Goal: Task Accomplishment & Management: Manage account settings

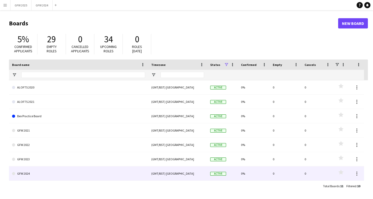
click at [75, 174] on link "GFW 2024" at bounding box center [78, 174] width 133 height 14
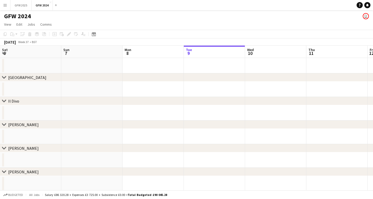
scroll to position [0, 123]
click at [23, 4] on button "GFW 2025 Close" at bounding box center [21, 5] width 21 height 10
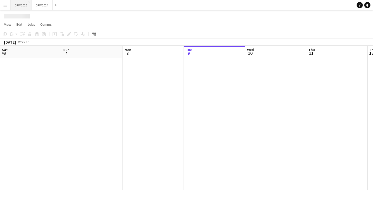
scroll to position [0, 123]
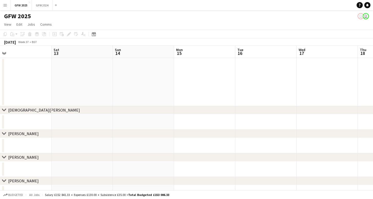
drag, startPoint x: 330, startPoint y: 76, endPoint x: 77, endPoint y: 93, distance: 253.4
drag, startPoint x: 314, startPoint y: 90, endPoint x: 41, endPoint y: 114, distance: 273.6
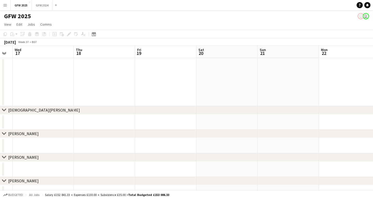
scroll to position [0, 191]
drag, startPoint x: 301, startPoint y: 73, endPoint x: 86, endPoint y: 97, distance: 216.1
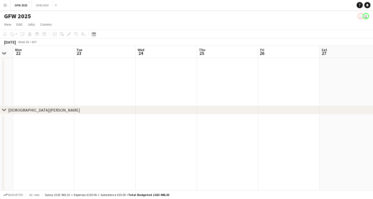
drag, startPoint x: 341, startPoint y: 75, endPoint x: 60, endPoint y: 98, distance: 282.7
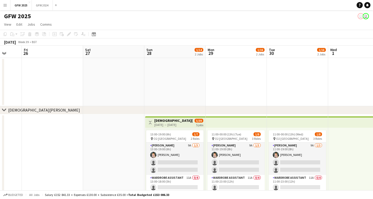
scroll to position [0, 228]
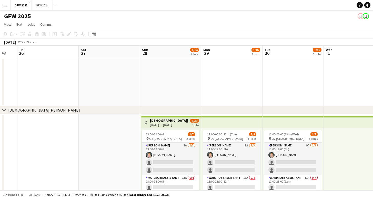
drag, startPoint x: 282, startPoint y: 81, endPoint x: 48, endPoint y: 88, distance: 234.4
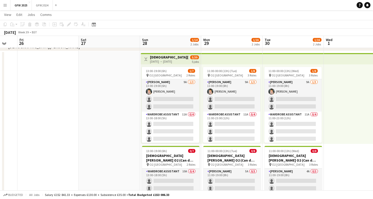
scroll to position [64, 0]
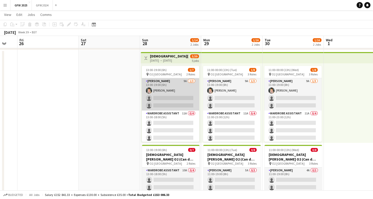
click at [187, 88] on app-card-role "Seamster 9A 1/3 13:00-19:00 (6h) Samantha Gibson single-neutral-actions single-…" at bounding box center [170, 94] width 57 height 32
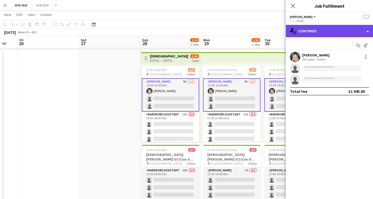
click at [323, 30] on div "single-neutral-actions-check-2 Confirmed" at bounding box center [329, 31] width 87 height 12
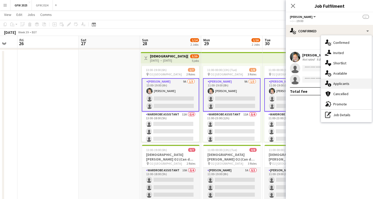
click at [348, 81] on div "single-neutral-actions-information Applicants" at bounding box center [346, 84] width 51 height 10
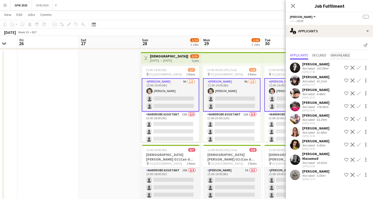
click at [340, 54] on span "Unavailable" at bounding box center [341, 55] width 20 height 4
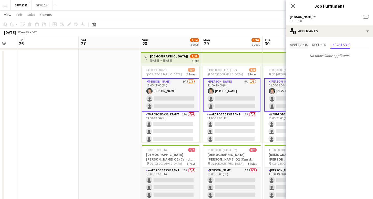
click at [301, 44] on span "Applicants" at bounding box center [299, 45] width 18 height 4
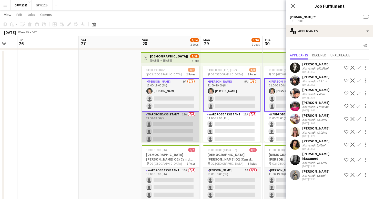
click at [169, 131] on app-card-role "Wardrobe Assistant 11A 0/4 13:00-18:00 (5h) single-neutral-actions single-neutr…" at bounding box center [170, 132] width 57 height 40
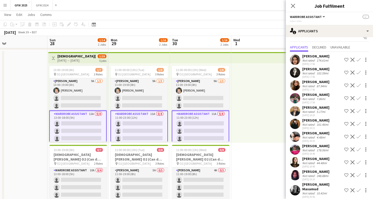
scroll to position [0, 209]
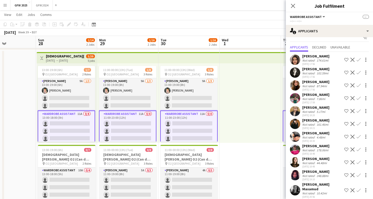
drag, startPoint x: 242, startPoint y: 59, endPoint x: 138, endPoint y: 52, distance: 104.2
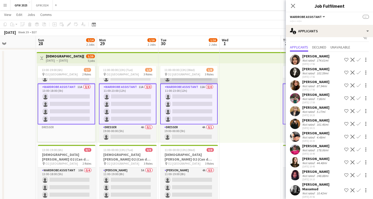
scroll to position [27, 0]
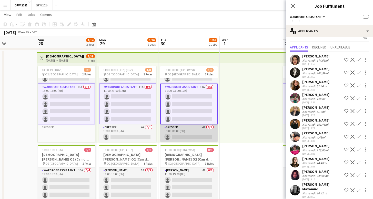
click at [194, 128] on app-card-role "Dresser 4A 0/1 19:00-00:00 (5h) single-neutral-actions" at bounding box center [188, 132] width 57 height 17
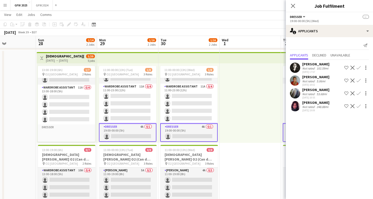
scroll to position [0, 231]
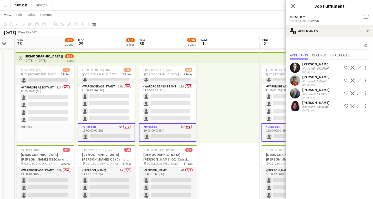
drag, startPoint x: 259, startPoint y: 40, endPoint x: 167, endPoint y: 42, distance: 91.9
click at [236, 41] on app-board-header-date "Wed 1" at bounding box center [229, 42] width 61 height 12
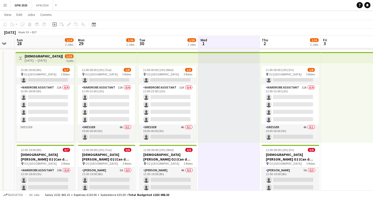
scroll to position [0, 234]
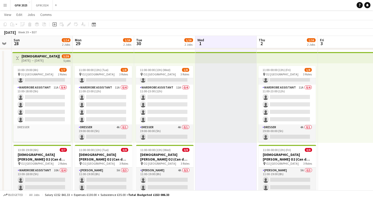
drag, startPoint x: 289, startPoint y: 42, endPoint x: 208, endPoint y: 47, distance: 81.2
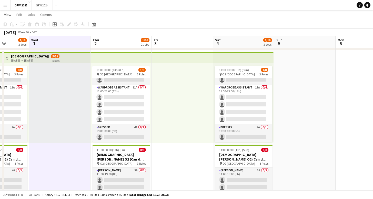
drag, startPoint x: 335, startPoint y: 46, endPoint x: 176, endPoint y: 65, distance: 160.5
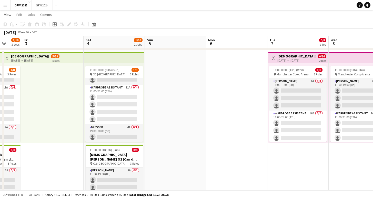
scroll to position [0, 163]
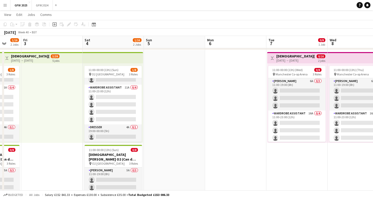
drag, startPoint x: 338, startPoint y: 46, endPoint x: 235, endPoint y: 63, distance: 104.4
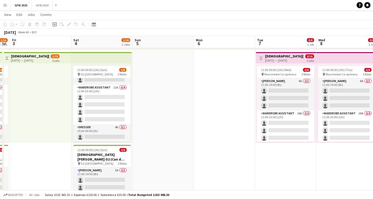
drag, startPoint x: 350, startPoint y: 39, endPoint x: 271, endPoint y: 50, distance: 80.2
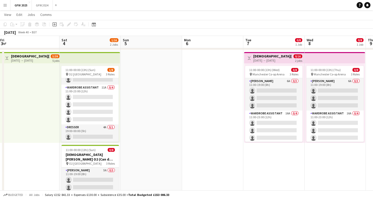
scroll to position [0, 193]
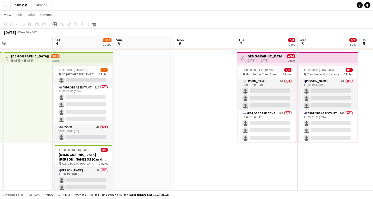
drag, startPoint x: 272, startPoint y: 41, endPoint x: 216, endPoint y: 45, distance: 56.1
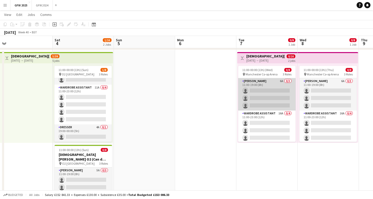
click at [275, 88] on app-card-role "Seamster 6A 0/3 11:00-19:00 (8h) single-neutral-actions single-neutral-actions …" at bounding box center [266, 94] width 57 height 32
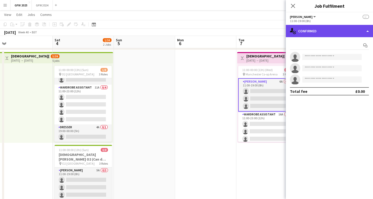
click at [331, 27] on div "single-neutral-actions-check-2 Confirmed" at bounding box center [329, 31] width 87 height 12
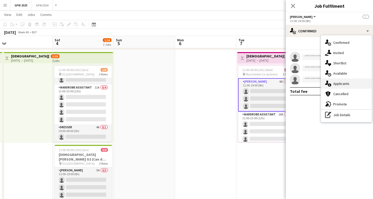
click at [345, 83] on span "Applicants" at bounding box center [342, 83] width 16 height 5
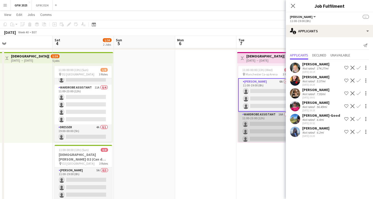
click at [265, 121] on app-card-role "Wardrobe Assistant 16A 0/4 11:00-23:00 (12h) single-neutral-actions single-neut…" at bounding box center [266, 132] width 57 height 40
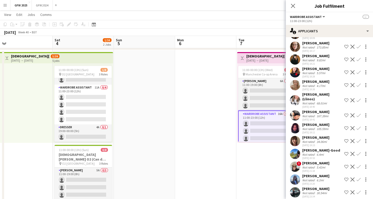
scroll to position [72, 0]
click at [294, 4] on icon "Close pop-in" at bounding box center [293, 5] width 5 height 5
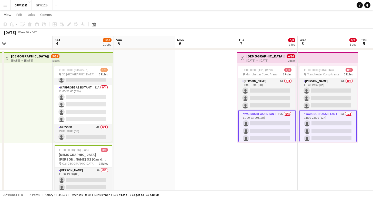
click at [4, 6] on app-icon "Menu" at bounding box center [5, 5] width 4 height 4
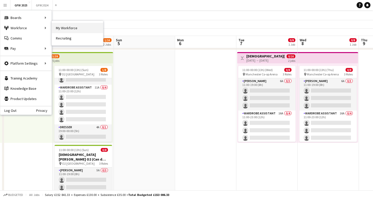
click at [63, 25] on link "My Workforce" at bounding box center [77, 28] width 51 height 10
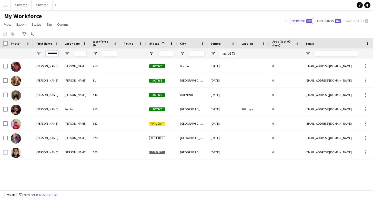
click at [55, 55] on input "********" at bounding box center [52, 54] width 13 height 6
type input "*****"
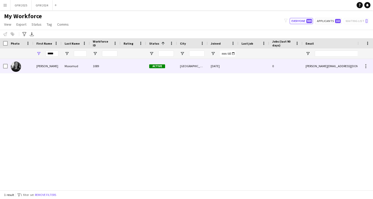
click at [90, 68] on div "1089" at bounding box center [105, 66] width 31 height 14
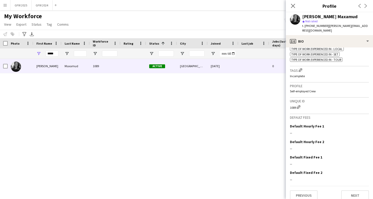
scroll to position [213, 0]
click at [357, 191] on button "Next" at bounding box center [356, 196] width 28 height 10
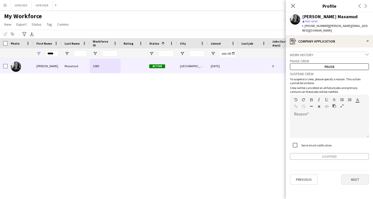
click at [360, 177] on button "Next" at bounding box center [356, 180] width 28 height 10
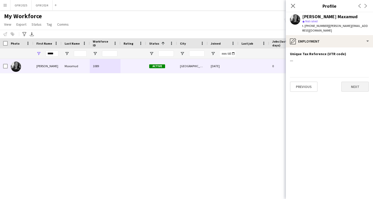
click at [352, 82] on button "Next" at bounding box center [356, 87] width 28 height 10
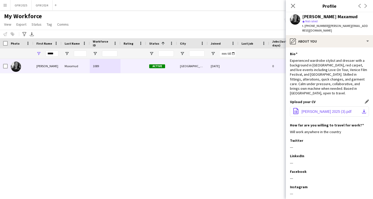
click at [337, 110] on span "Habon CV 2025 (3).pdf" at bounding box center [327, 112] width 50 height 4
click at [294, 4] on icon "Close pop-in" at bounding box center [293, 5] width 5 height 5
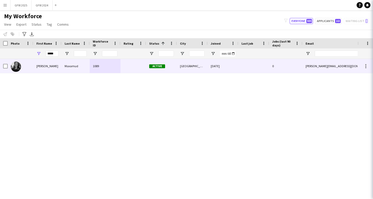
click at [373, 4] on icon "Close pop-in" at bounding box center [380, 5] width 5 height 5
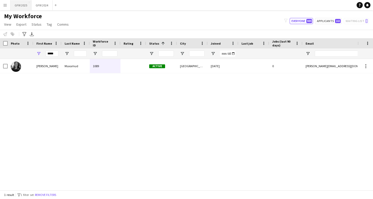
click at [22, 4] on button "GFW 2025 Close" at bounding box center [21, 5] width 21 height 10
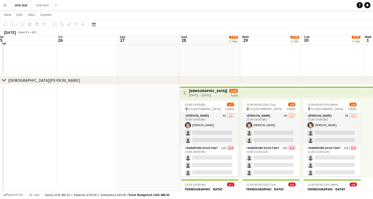
scroll to position [33, 0]
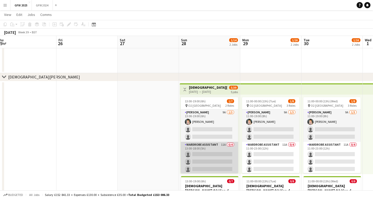
click at [221, 153] on app-card-role "Wardrobe Assistant 11A 0/4 13:00-18:00 (5h) single-neutral-actions single-neutr…" at bounding box center [209, 162] width 57 height 40
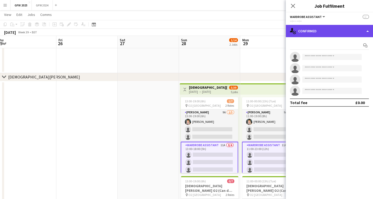
click at [323, 31] on div "single-neutral-actions-check-2 Confirmed" at bounding box center [329, 31] width 87 height 12
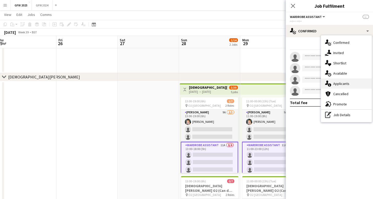
click at [344, 82] on span "Applicants" at bounding box center [342, 83] width 16 height 5
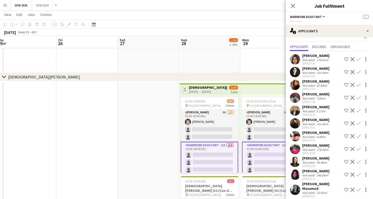
scroll to position [8, 0]
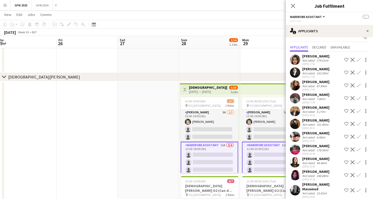
click at [316, 191] on div "10.42mi" at bounding box center [322, 193] width 12 height 4
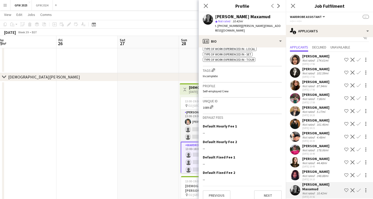
scroll to position [213, 0]
click at [273, 191] on button "Next" at bounding box center [268, 196] width 28 height 10
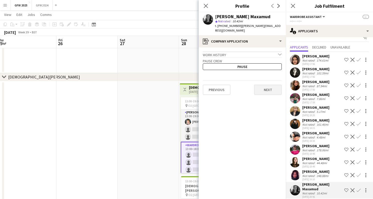
click at [263, 85] on button "Next" at bounding box center [268, 90] width 28 height 10
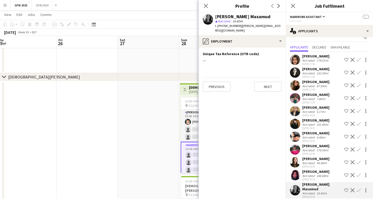
click at [263, 83] on button "Next" at bounding box center [268, 87] width 28 height 10
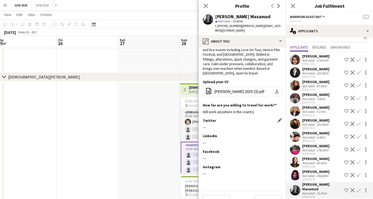
scroll to position [20, 0]
click at [273, 195] on button "Next" at bounding box center [268, 200] width 28 height 10
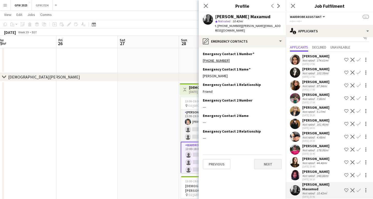
scroll to position [0, 0]
click at [264, 159] on button "Next" at bounding box center [268, 164] width 28 height 10
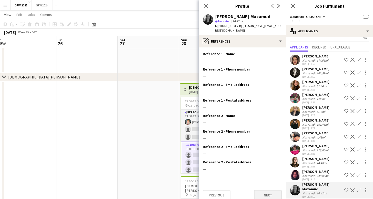
click at [270, 190] on button "Next" at bounding box center [268, 195] width 28 height 10
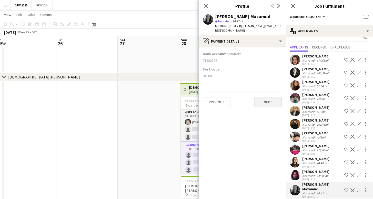
click at [263, 97] on button "Next" at bounding box center [268, 102] width 28 height 10
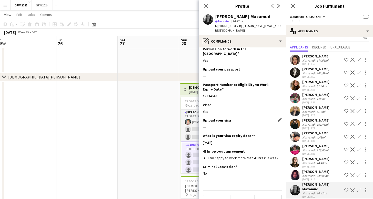
scroll to position [20, 0]
click at [273, 195] on button "Next" at bounding box center [268, 200] width 28 height 10
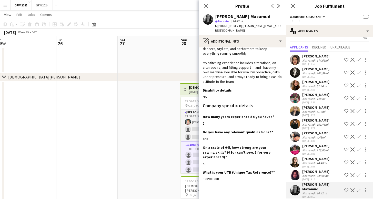
scroll to position [97, 0]
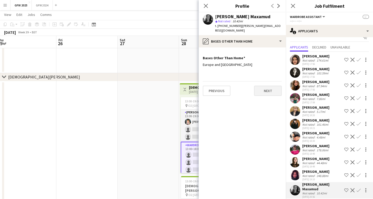
click at [266, 86] on button "Next" at bounding box center [268, 91] width 28 height 10
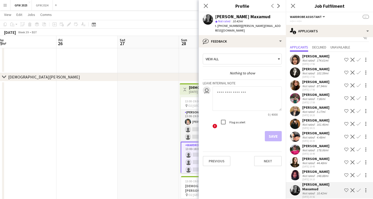
click at [225, 87] on textarea at bounding box center [247, 98] width 69 height 24
type textarea "**********"
click at [260, 54] on div "View all" at bounding box center [239, 59] width 73 height 10
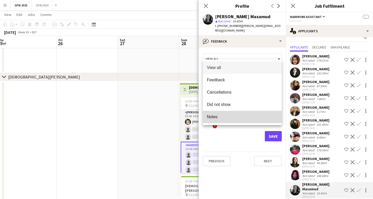
click at [253, 121] on mat-option "Notes" at bounding box center [242, 117] width 79 height 12
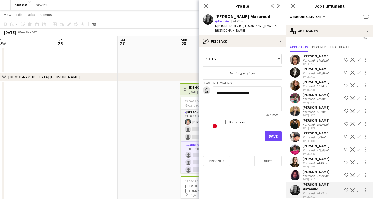
click at [236, 54] on div "Notes" at bounding box center [239, 59] width 73 height 10
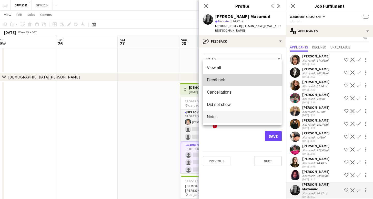
click at [237, 82] on span "Feedback" at bounding box center [242, 80] width 71 height 5
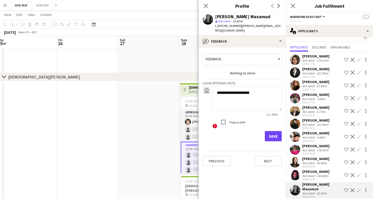
click at [253, 54] on div "Feedback" at bounding box center [239, 59] width 73 height 10
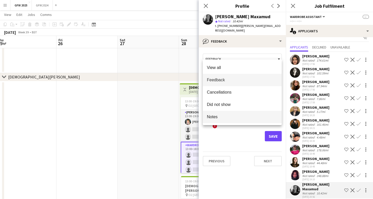
click at [247, 116] on span "Notes" at bounding box center [242, 116] width 71 height 5
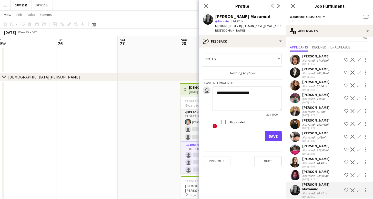
click at [272, 131] on button "Save" at bounding box center [273, 136] width 17 height 10
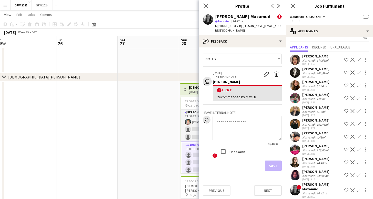
click at [206, 3] on app-icon "Close pop-in" at bounding box center [205, 5] width 7 height 7
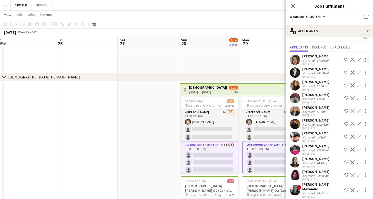
click at [366, 59] on div at bounding box center [366, 60] width 6 height 6
click at [366, 59] on div at bounding box center [186, 99] width 373 height 199
click at [5, 6] on app-icon "Menu" at bounding box center [5, 5] width 4 height 4
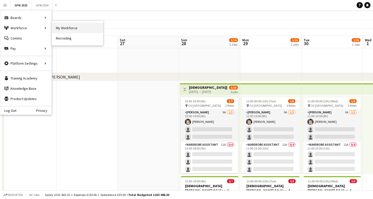
click at [65, 26] on link "My Workforce" at bounding box center [77, 28] width 51 height 10
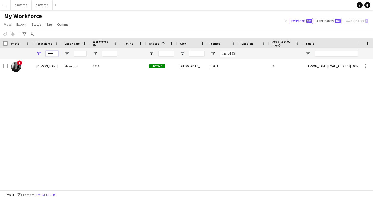
click at [52, 53] on input "*****" at bounding box center [52, 54] width 13 height 6
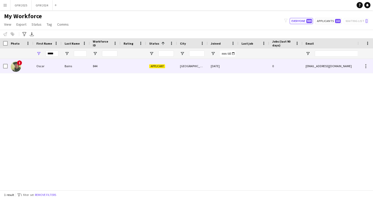
click at [118, 66] on div "844" at bounding box center [105, 66] width 31 height 14
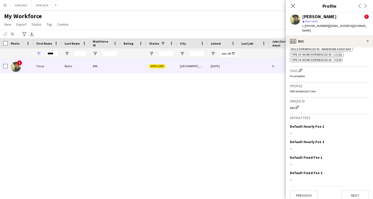
scroll to position [266, 0]
click at [359, 191] on button "Next" at bounding box center [356, 196] width 28 height 10
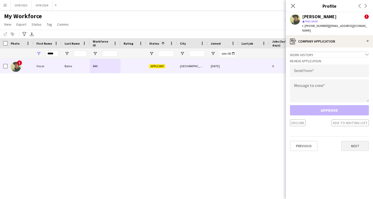
click at [355, 141] on button "Next" at bounding box center [356, 146] width 28 height 10
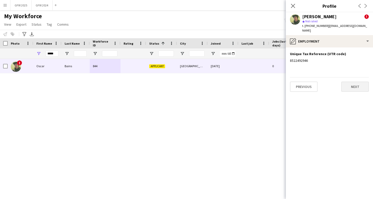
click at [350, 82] on button "Next" at bounding box center [356, 87] width 28 height 10
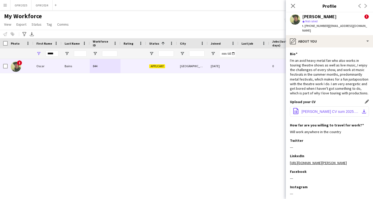
click at [335, 110] on span "oscar bains CV sum 2025.pdf" at bounding box center [331, 112] width 58 height 4
click at [52, 52] on input "*****" at bounding box center [52, 54] width 13 height 6
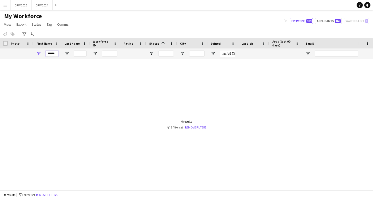
type input "******"
click at [54, 53] on input "******" at bounding box center [52, 54] width 13 height 6
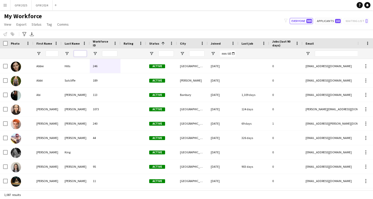
click at [80, 53] on input "Last Name Filter Input" at bounding box center [80, 54] width 13 height 6
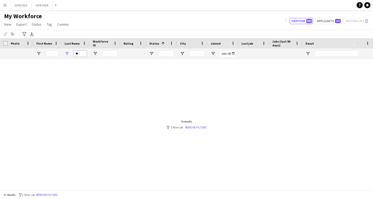
type input "*"
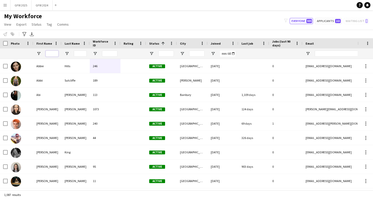
click at [52, 55] on input "First Name Filter Input" at bounding box center [52, 54] width 13 height 6
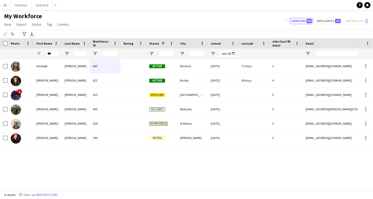
click at [52, 158] on div "Ashleigh McNeill 643 Active Warwick 10-08-2022 71 days 3 ashmcneill@live.co.uk …" at bounding box center [179, 124] width 358 height 131
click at [53, 51] on input "***" at bounding box center [52, 54] width 13 height 6
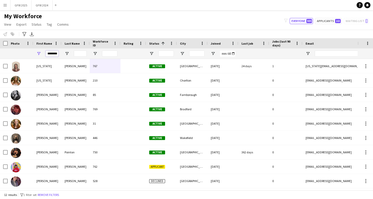
type input "********"
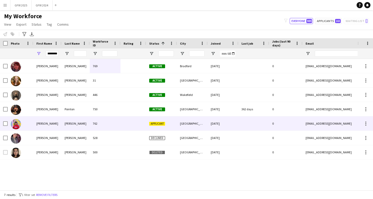
click at [73, 121] on div "Spencer" at bounding box center [76, 124] width 28 height 14
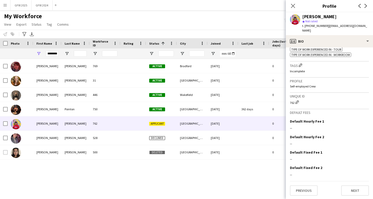
scroll to position [261, 0]
click at [293, 6] on icon "Close pop-in" at bounding box center [293, 5] width 5 height 5
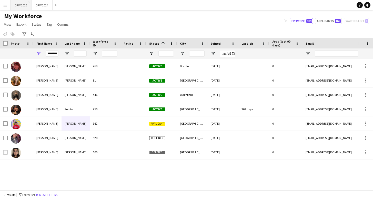
click at [21, 7] on button "GFW 2025 Close" at bounding box center [21, 5] width 21 height 10
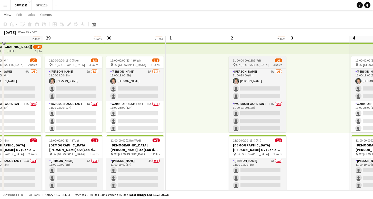
scroll to position [79, 0]
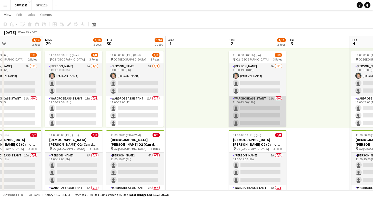
click at [276, 110] on app-card-role "Wardrobe Assistant 11A 0/4 11:00-23:00 (12h) single-neutral-actions single-neut…" at bounding box center [257, 116] width 57 height 40
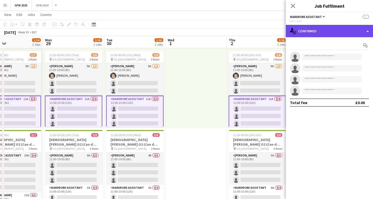
click at [310, 33] on div "single-neutral-actions-check-2 Confirmed" at bounding box center [329, 31] width 87 height 12
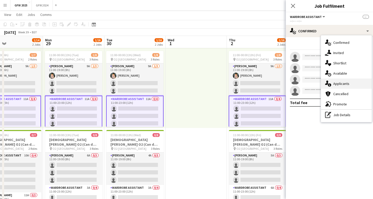
click at [347, 85] on span "Applicants" at bounding box center [342, 83] width 16 height 5
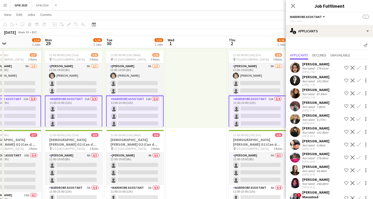
scroll to position [8, 0]
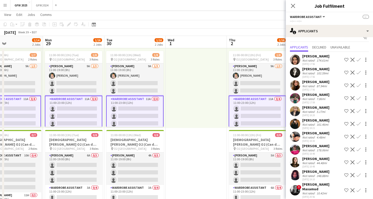
click at [314, 60] on div "Not rated" at bounding box center [309, 61] width 13 height 4
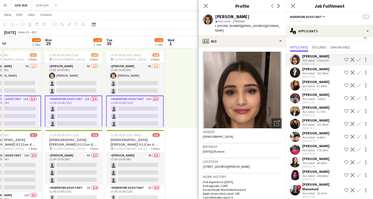
drag, startPoint x: 220, startPoint y: 26, endPoint x: 239, endPoint y: 26, distance: 19.2
click at [239, 26] on span "t. +4407543306739" at bounding box center [228, 26] width 27 height 4
copy span "4407543306739"
click at [206, 6] on icon at bounding box center [206, 5] width 5 height 5
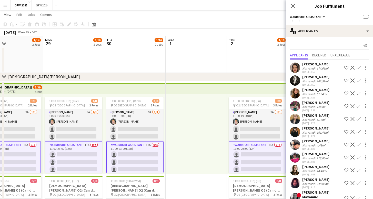
scroll to position [0, 203]
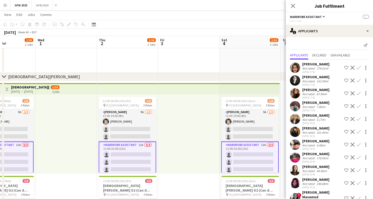
drag, startPoint x: 243, startPoint y: 59, endPoint x: 131, endPoint y: 55, distance: 111.2
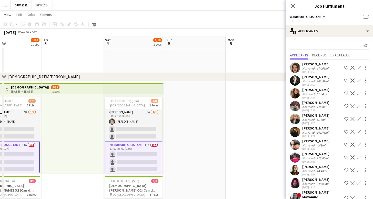
drag, startPoint x: 256, startPoint y: 61, endPoint x: 157, endPoint y: 63, distance: 99.1
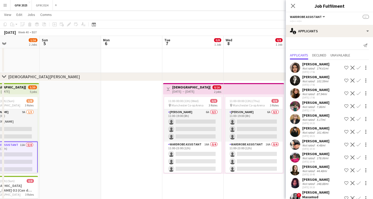
scroll to position [0, 215]
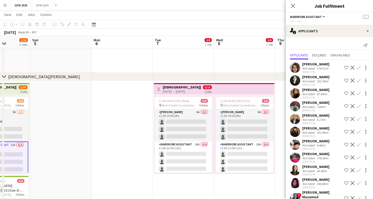
drag, startPoint x: 248, startPoint y: 65, endPoint x: 126, endPoint y: 67, distance: 122.2
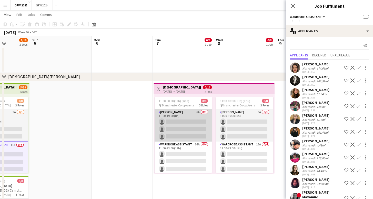
click at [181, 126] on app-card-role "Seamster 6A 0/3 11:00-19:00 (8h) single-neutral-actions single-neutral-actions …" at bounding box center [183, 125] width 57 height 32
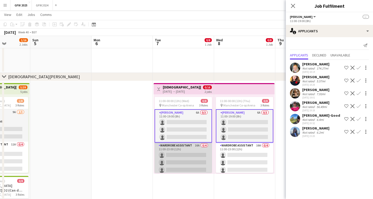
click at [189, 158] on app-card-role "Wardrobe Assistant 16A 0/4 11:00-23:00 (12h) single-neutral-actions single-neut…" at bounding box center [183, 163] width 57 height 40
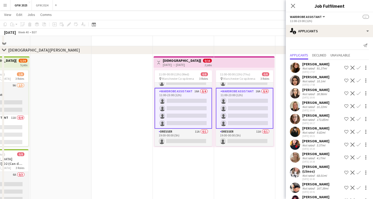
scroll to position [86, 0]
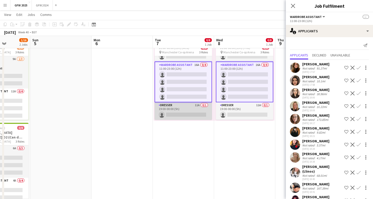
click at [188, 112] on app-card-role "Dresser 11A 0/1 19:00-00:00 (5h) single-neutral-actions" at bounding box center [183, 110] width 57 height 17
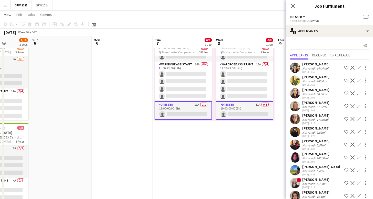
scroll to position [0, 0]
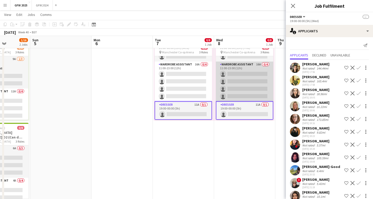
click at [235, 89] on app-card-role "Wardrobe Assistant 16A 0/4 11:00-23:00 (12h) single-neutral-actions single-neut…" at bounding box center [244, 82] width 57 height 40
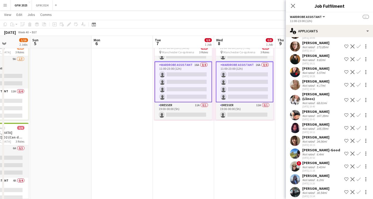
scroll to position [72, 0]
click at [292, 6] on icon "Close pop-in" at bounding box center [293, 5] width 5 height 5
